Goal: Task Accomplishment & Management: Manage account settings

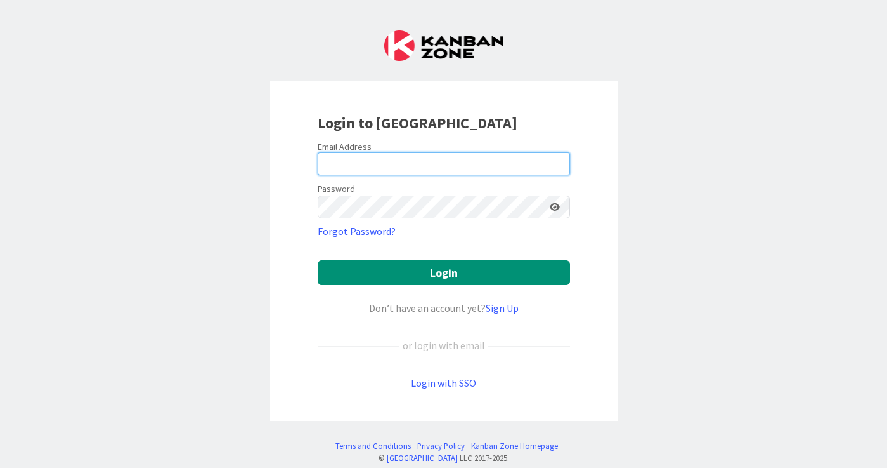
type input "[EMAIL_ADDRESS][DOMAIN_NAME]"
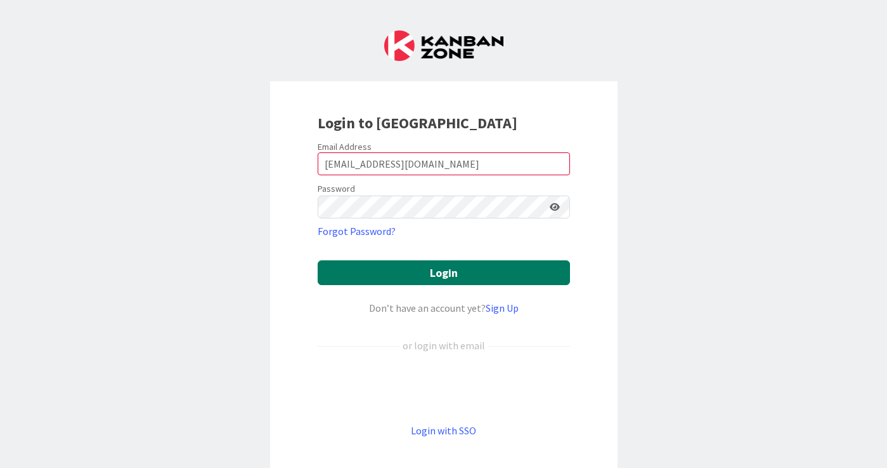
click at [483, 268] on button "Login" at bounding box center [444, 272] width 252 height 25
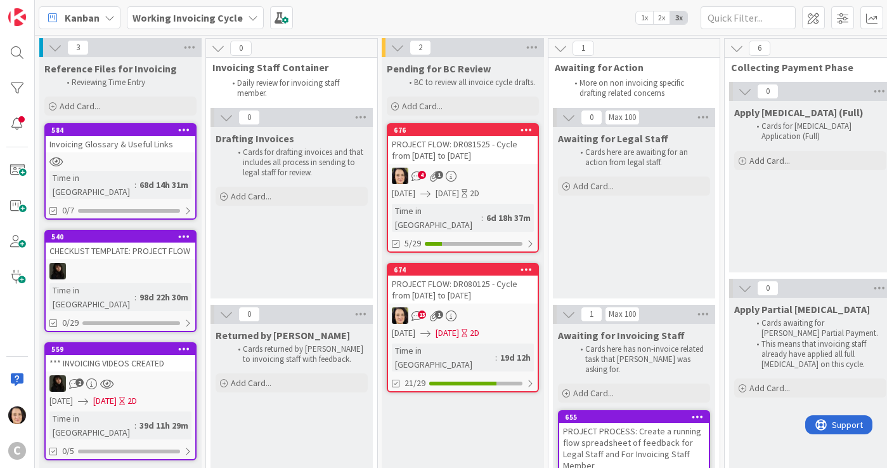
click at [489, 280] on div "PROJECT FLOW: DR080125 - Cycle from [DATE] to [DATE]" at bounding box center [463, 289] width 150 height 28
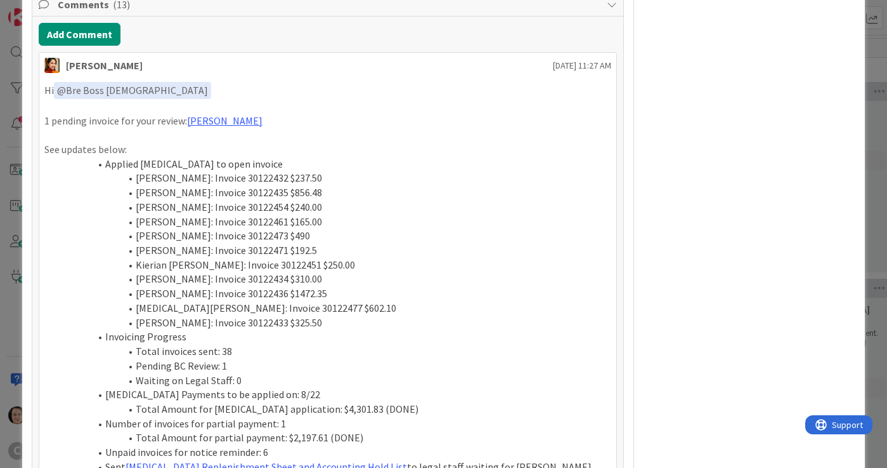
scroll to position [1193, 0]
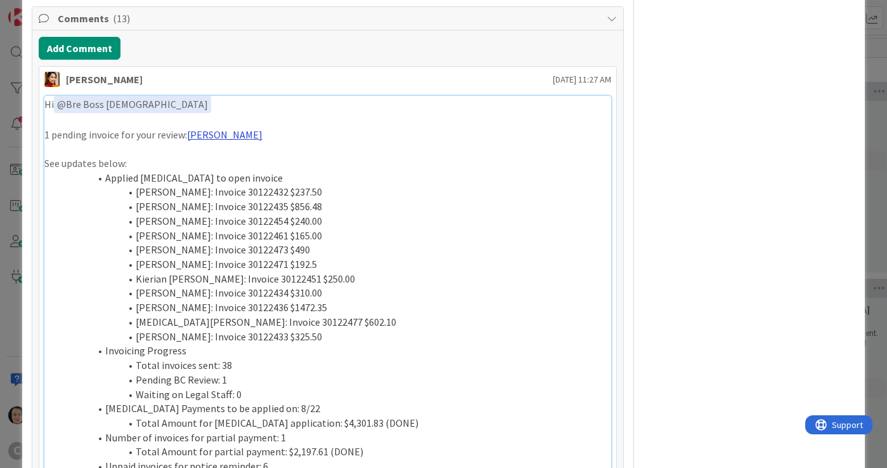
click at [197, 128] on link "[PERSON_NAME]" at bounding box center [224, 134] width 75 height 13
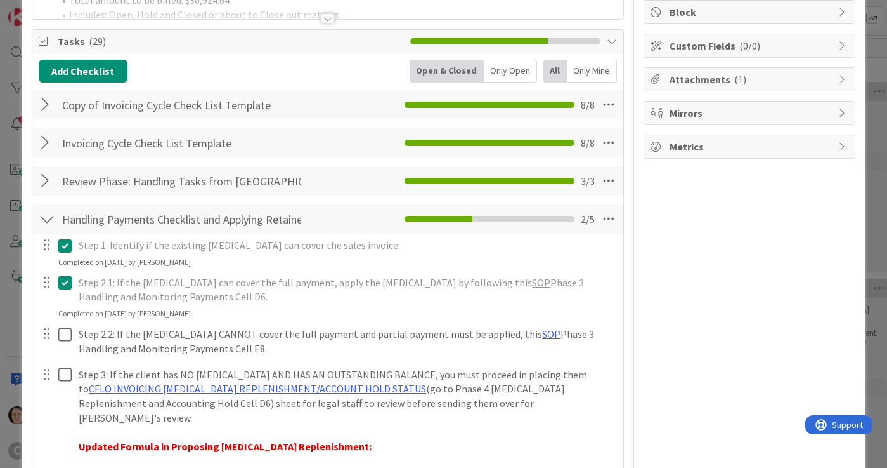
scroll to position [0, 0]
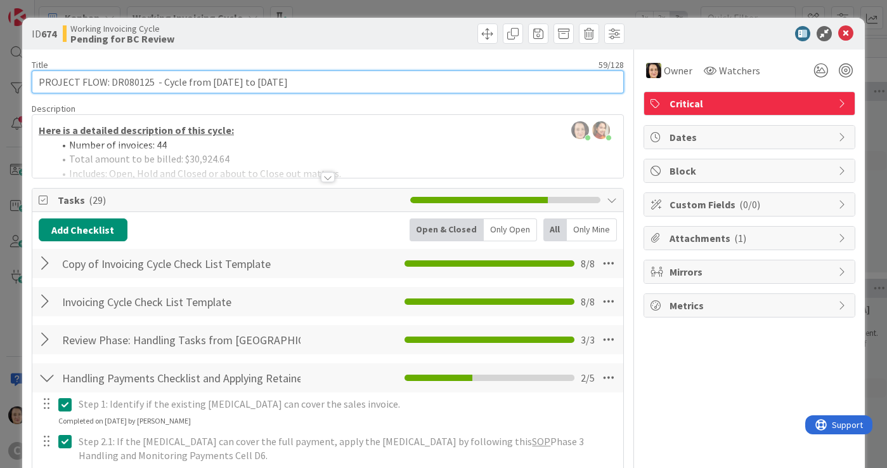
drag, startPoint x: 332, startPoint y: 78, endPoint x: 163, endPoint y: 82, distance: 168.8
click at [161, 84] on input "PROJECT FLOW: DR080125 - Cycle from [DATE] to [DATE]" at bounding box center [328, 81] width 592 height 23
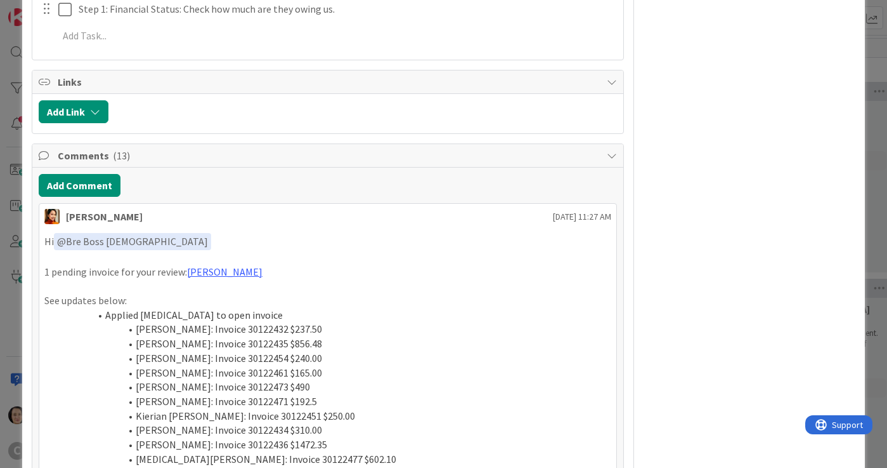
scroll to position [1052, 0]
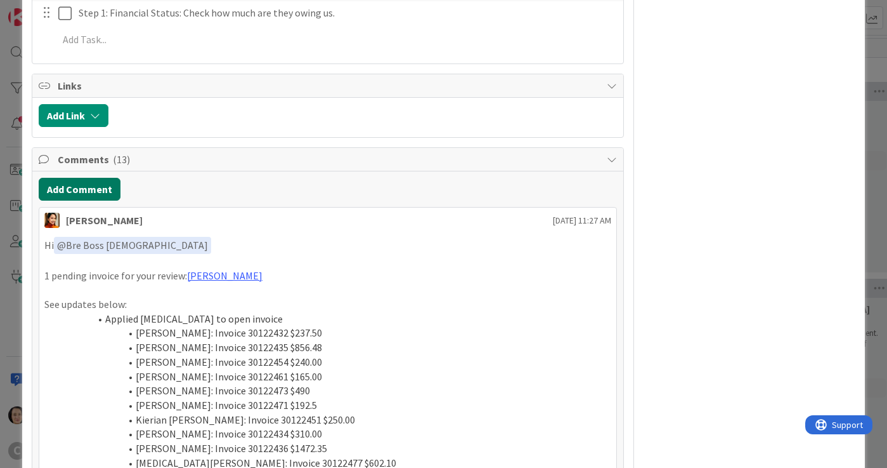
click at [103, 178] on button "Add Comment" at bounding box center [80, 189] width 82 height 23
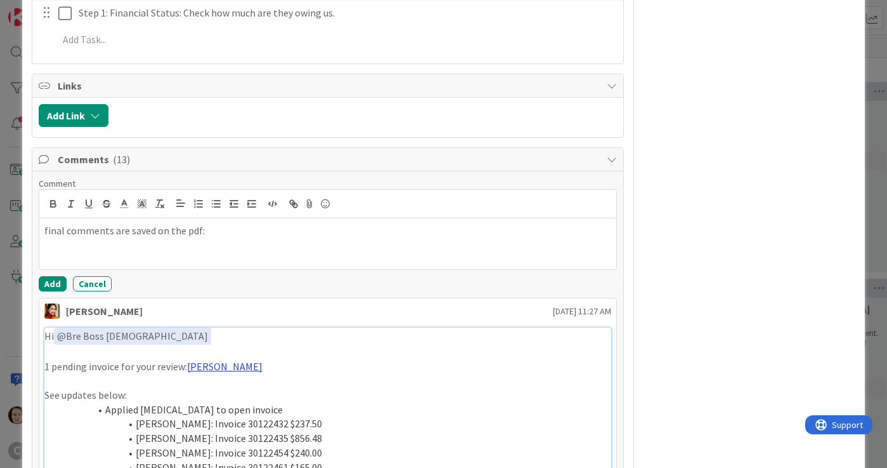
click at [203, 360] on link "[PERSON_NAME]" at bounding box center [224, 366] width 75 height 13
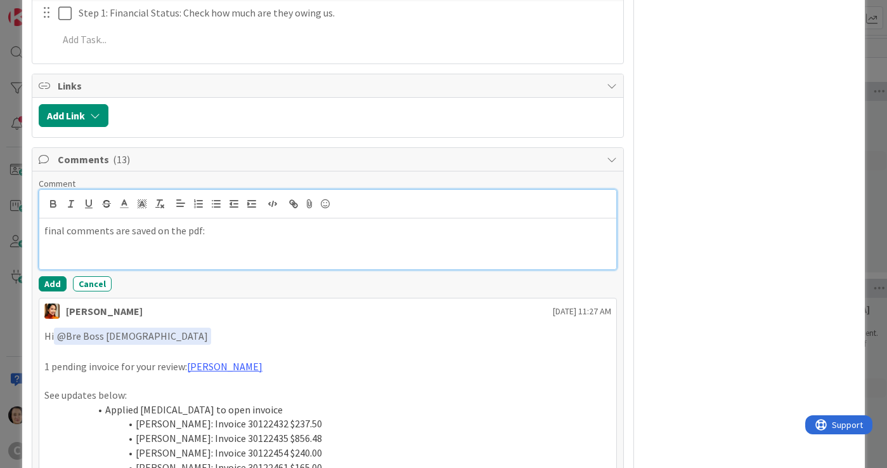
click at [303, 218] on div "final comments are saved on the pdf:" at bounding box center [327, 243] width 577 height 51
click at [55, 276] on button "Add" at bounding box center [53, 283] width 28 height 15
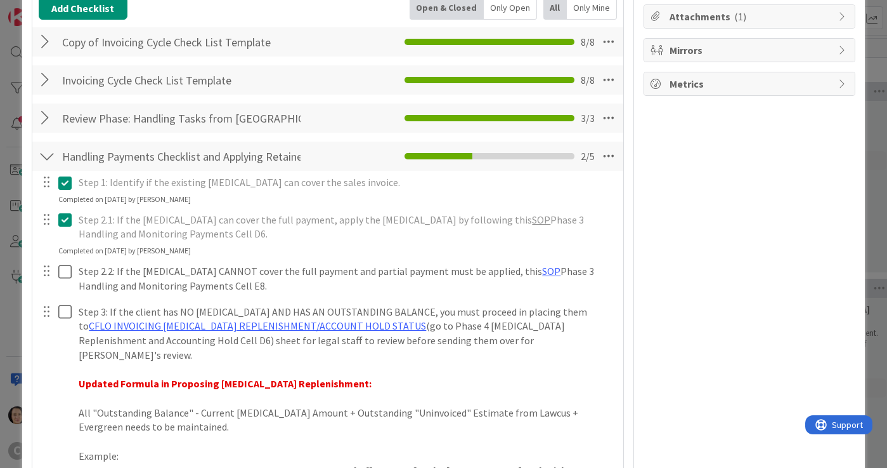
scroll to position [0, 0]
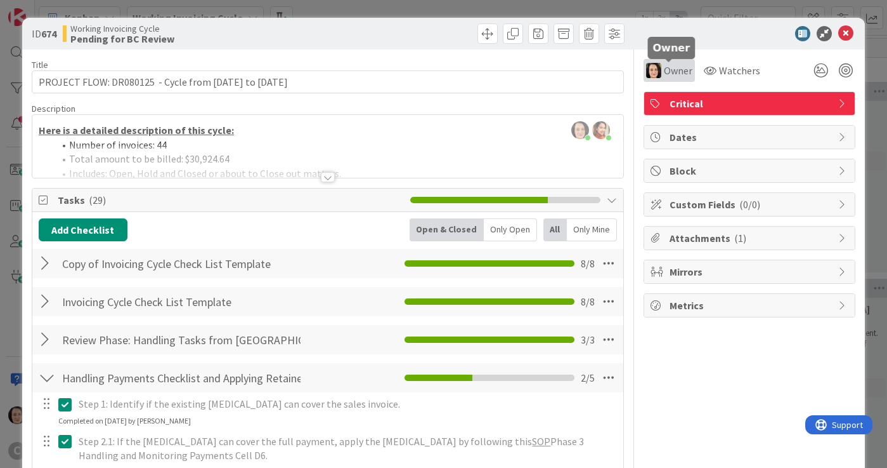
click at [678, 65] on span "Owner" at bounding box center [678, 70] width 29 height 15
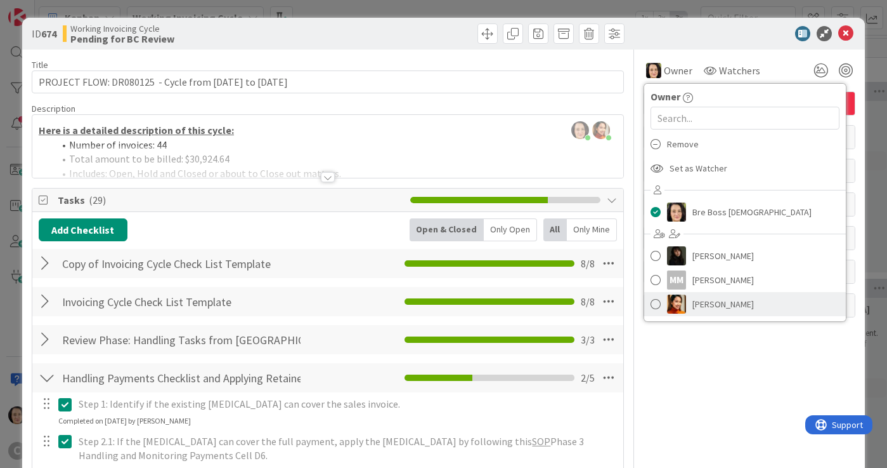
click at [690, 301] on link "[PERSON_NAME]" at bounding box center [745, 304] width 202 height 24
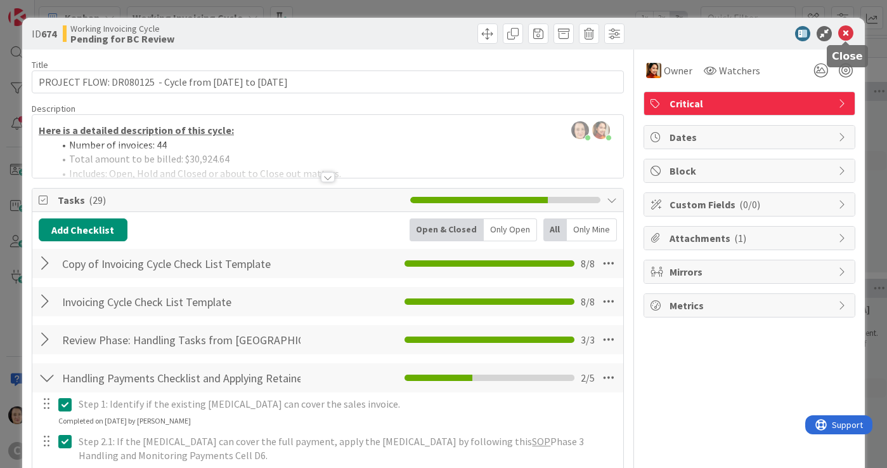
click at [847, 34] on icon at bounding box center [846, 33] width 15 height 15
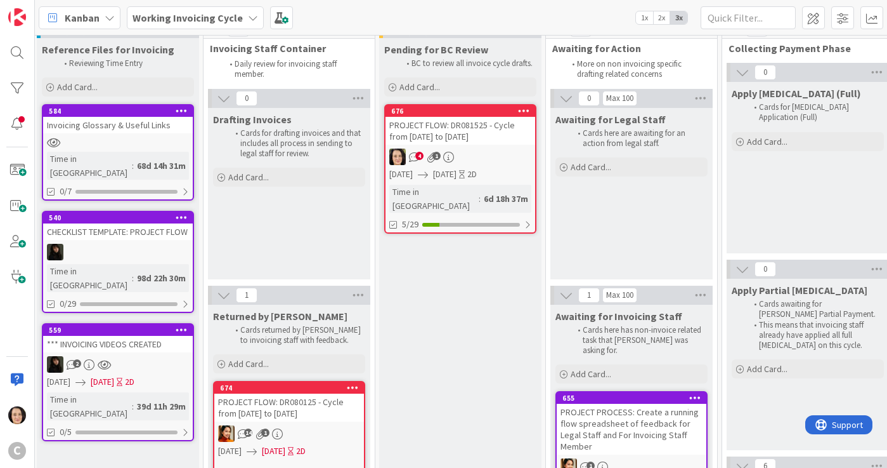
scroll to position [0, 3]
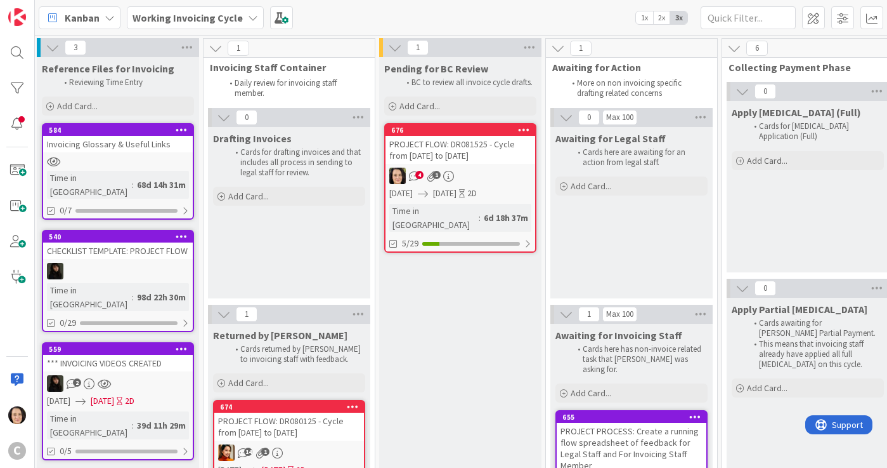
click at [498, 158] on div "PROJECT FLOW: DR081525 - Cycle from [DATE] to [DATE]" at bounding box center [461, 150] width 150 height 28
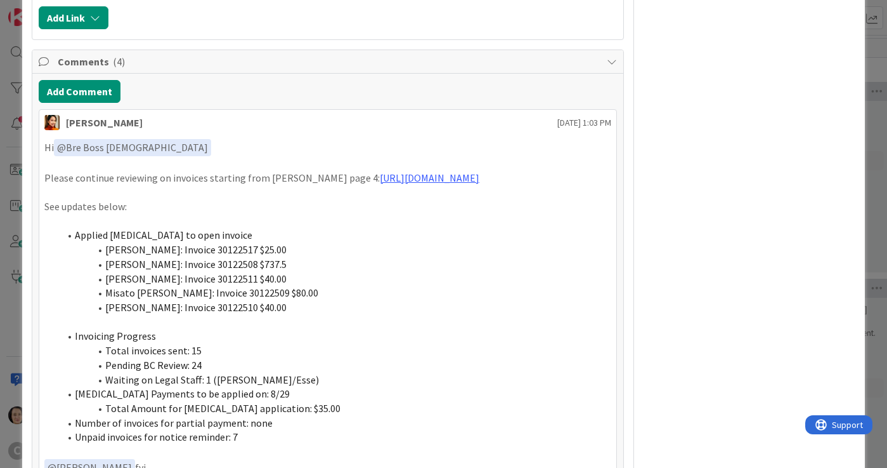
scroll to position [1984, 0]
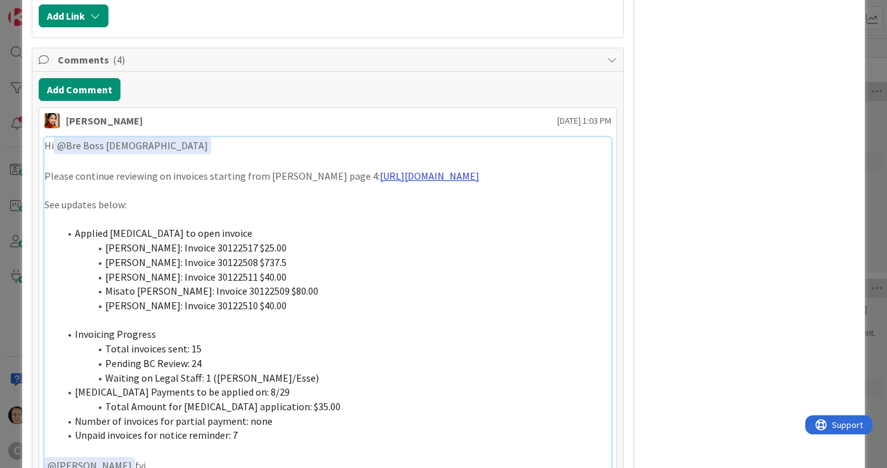
click at [380, 169] on link "[URL][DOMAIN_NAME]" at bounding box center [430, 175] width 100 height 13
click at [93, 78] on button "Add Comment" at bounding box center [80, 89] width 82 height 23
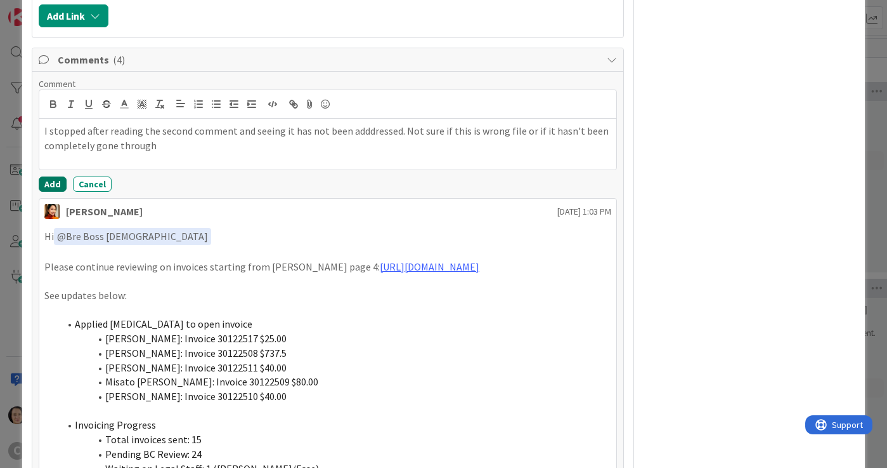
click at [49, 176] on button "Add" at bounding box center [53, 183] width 28 height 15
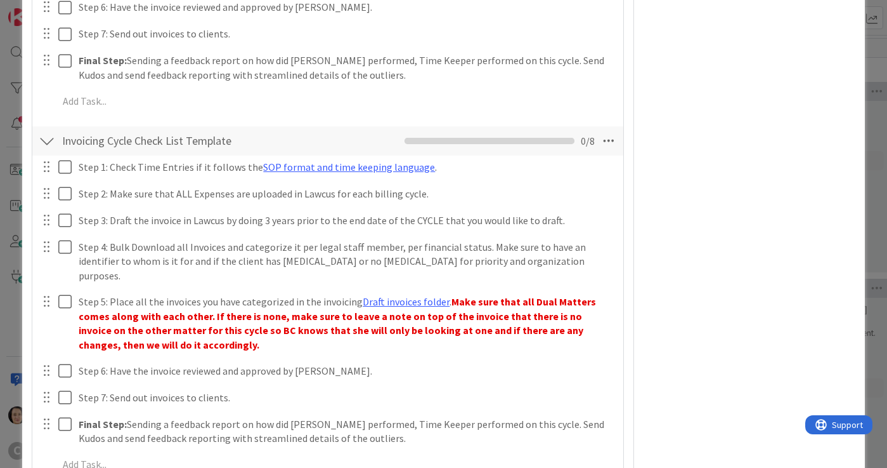
scroll to position [0, 0]
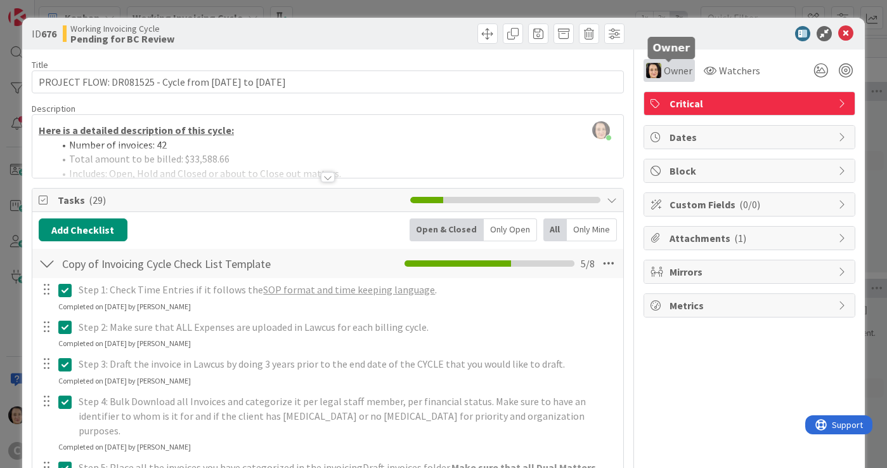
click at [671, 69] on span "Owner" at bounding box center [678, 70] width 29 height 15
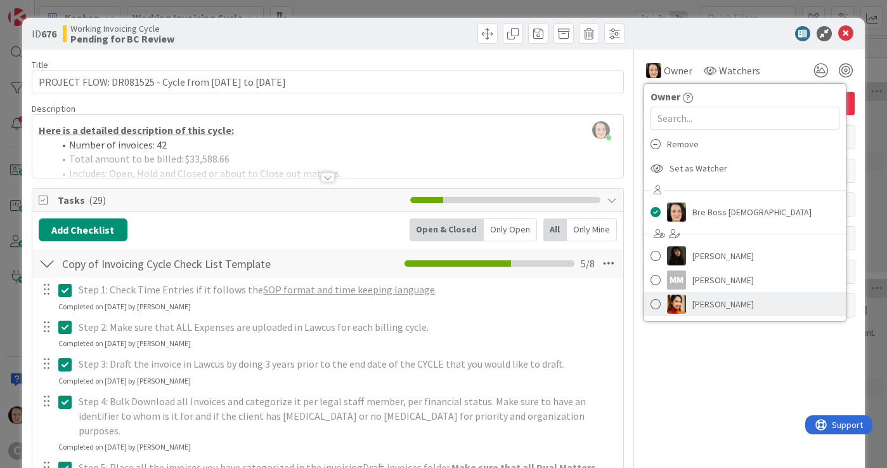
click at [701, 305] on span "[PERSON_NAME]" at bounding box center [724, 303] width 62 height 19
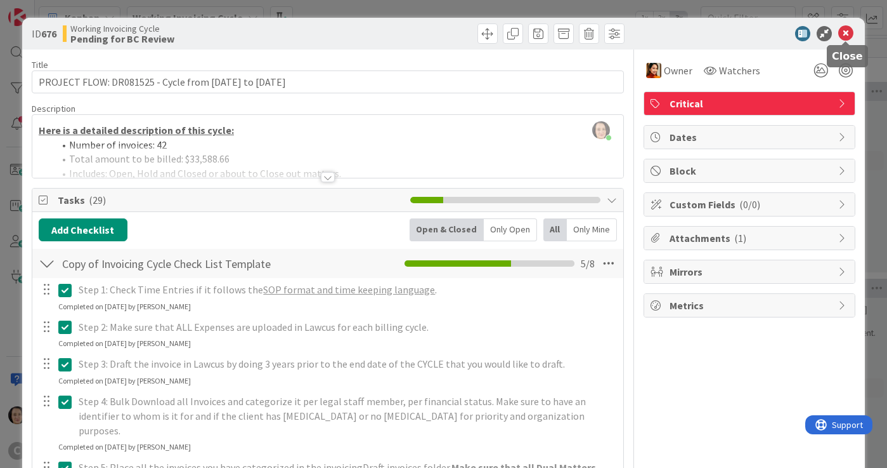
click at [845, 34] on icon at bounding box center [846, 33] width 15 height 15
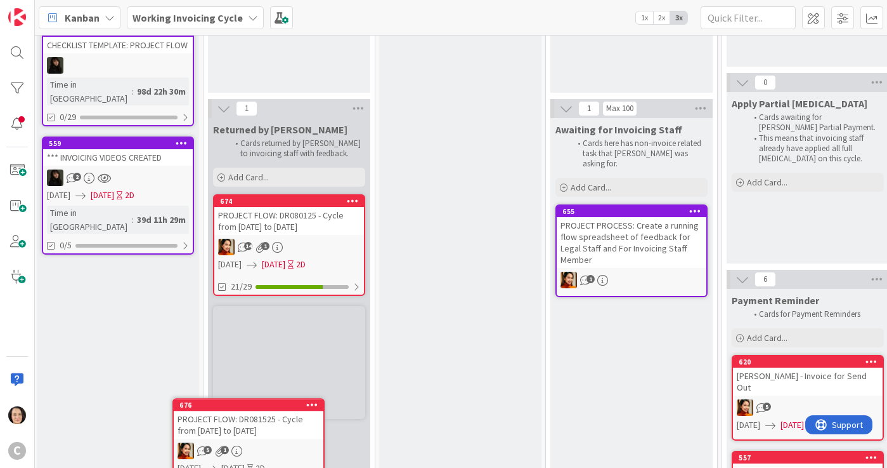
scroll to position [293, 3]
